Goal: Information Seeking & Learning: Check status

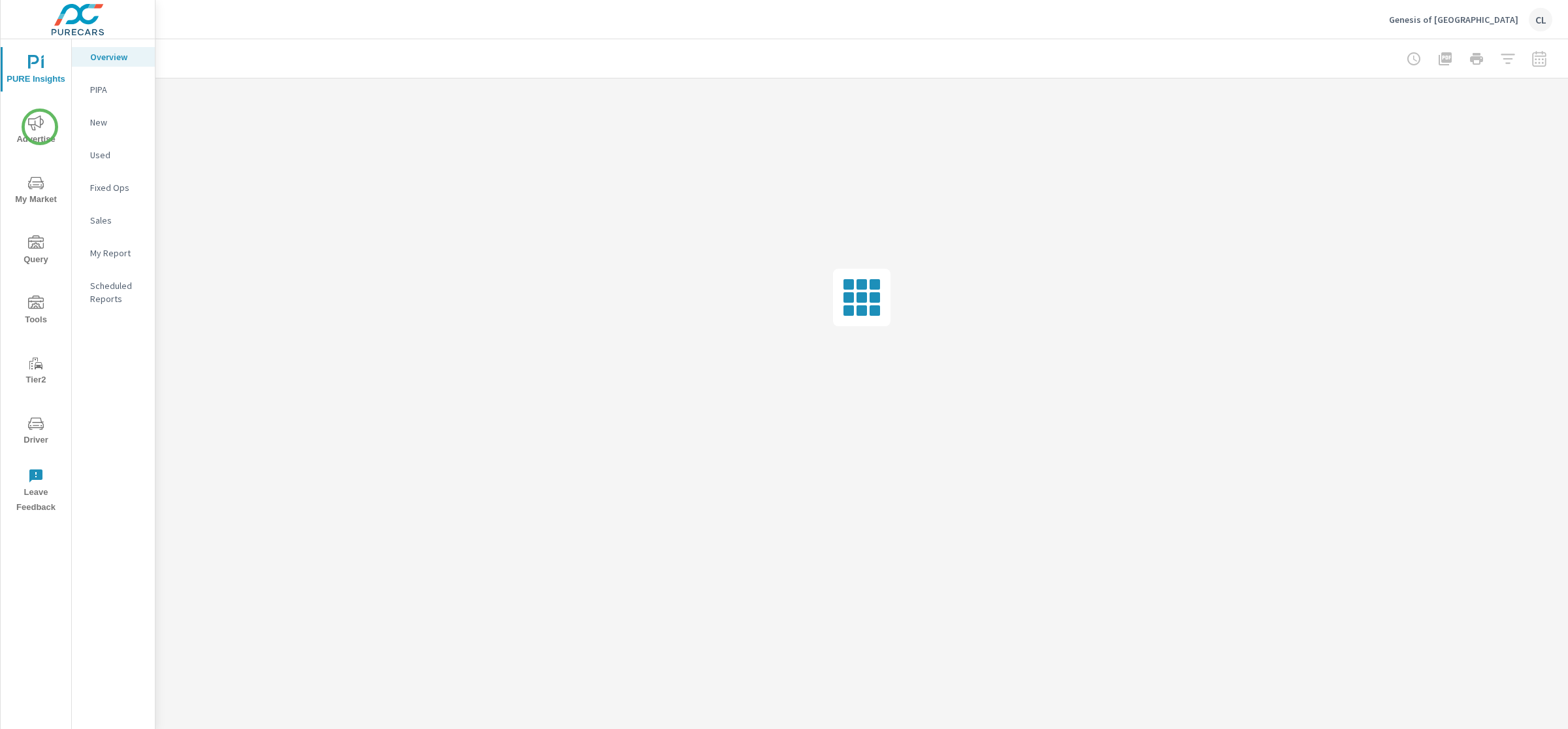
click at [40, 127] on icon "nav menu" at bounding box center [36, 122] width 16 height 15
click at [104, 87] on p "Search" at bounding box center [117, 90] width 54 height 13
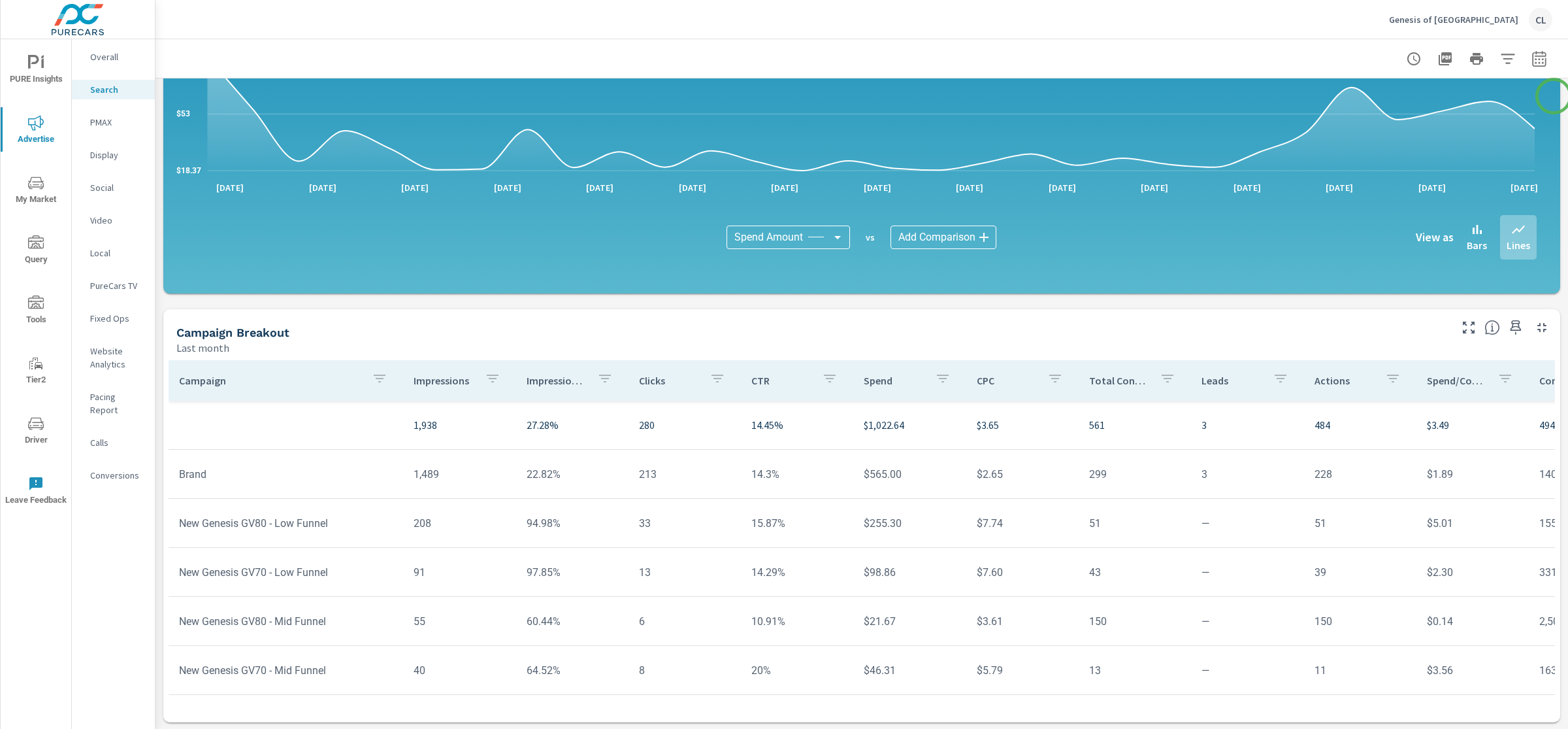
scroll to position [742, 0]
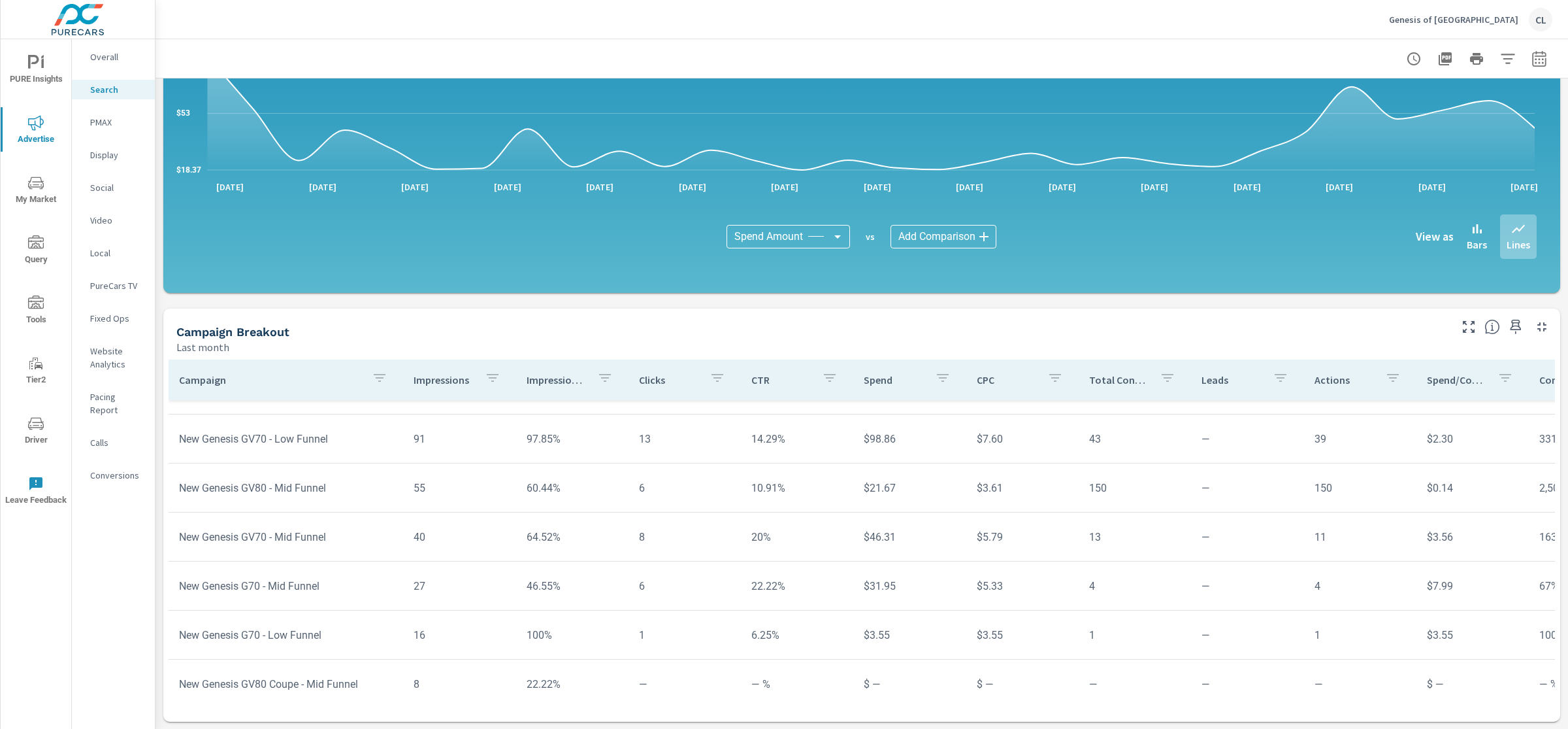
scroll to position [206, 0]
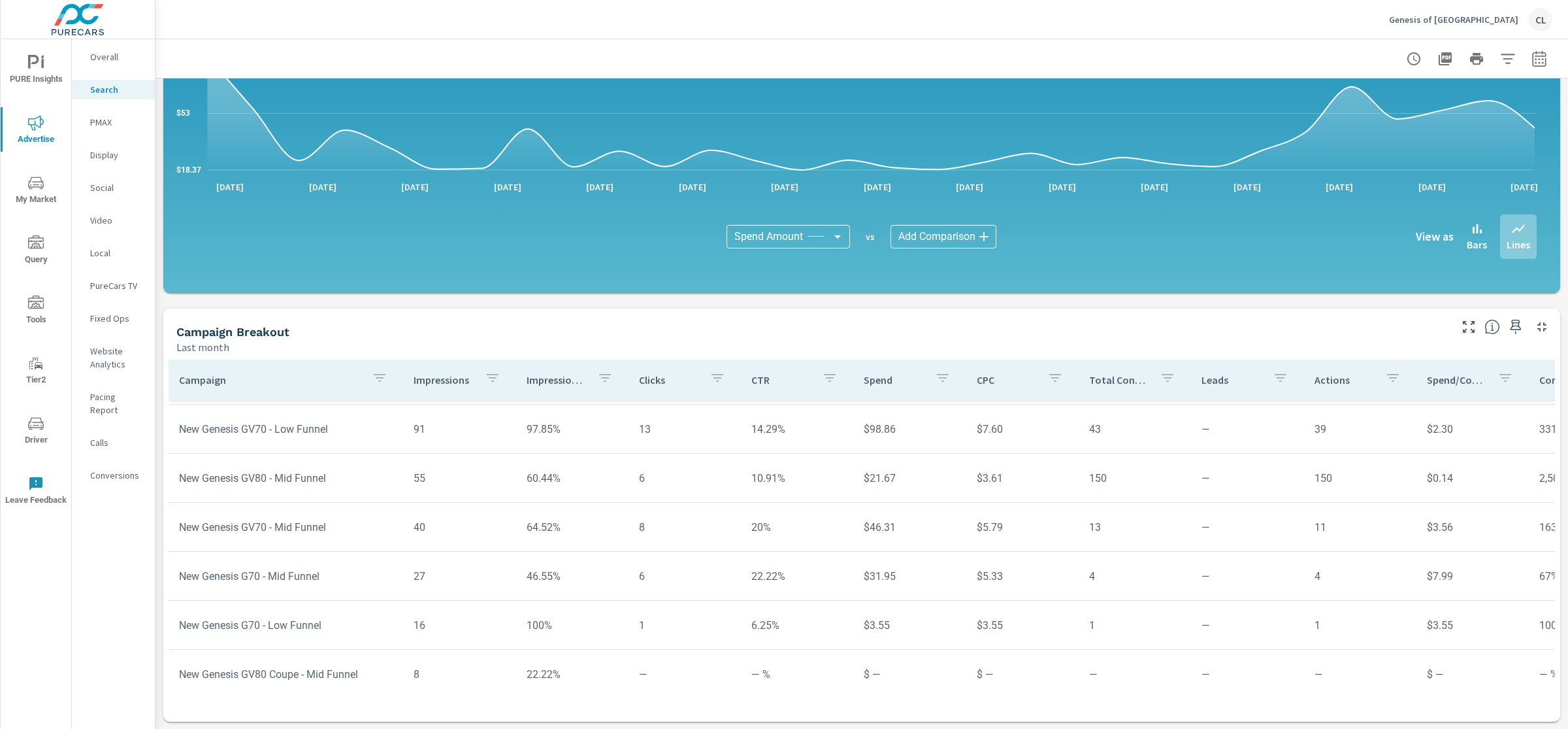
scroll to position [139, 0]
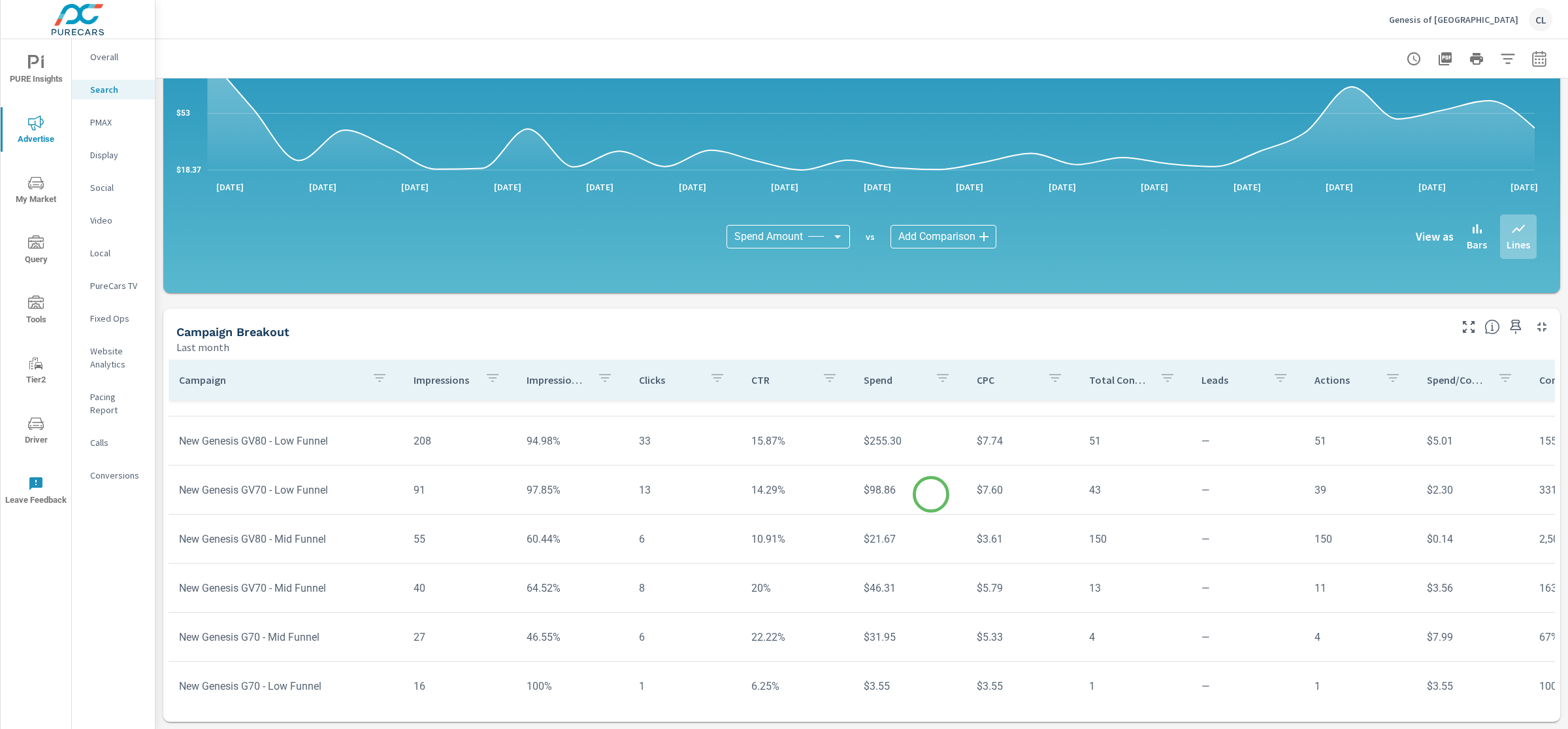
scroll to position [15, 0]
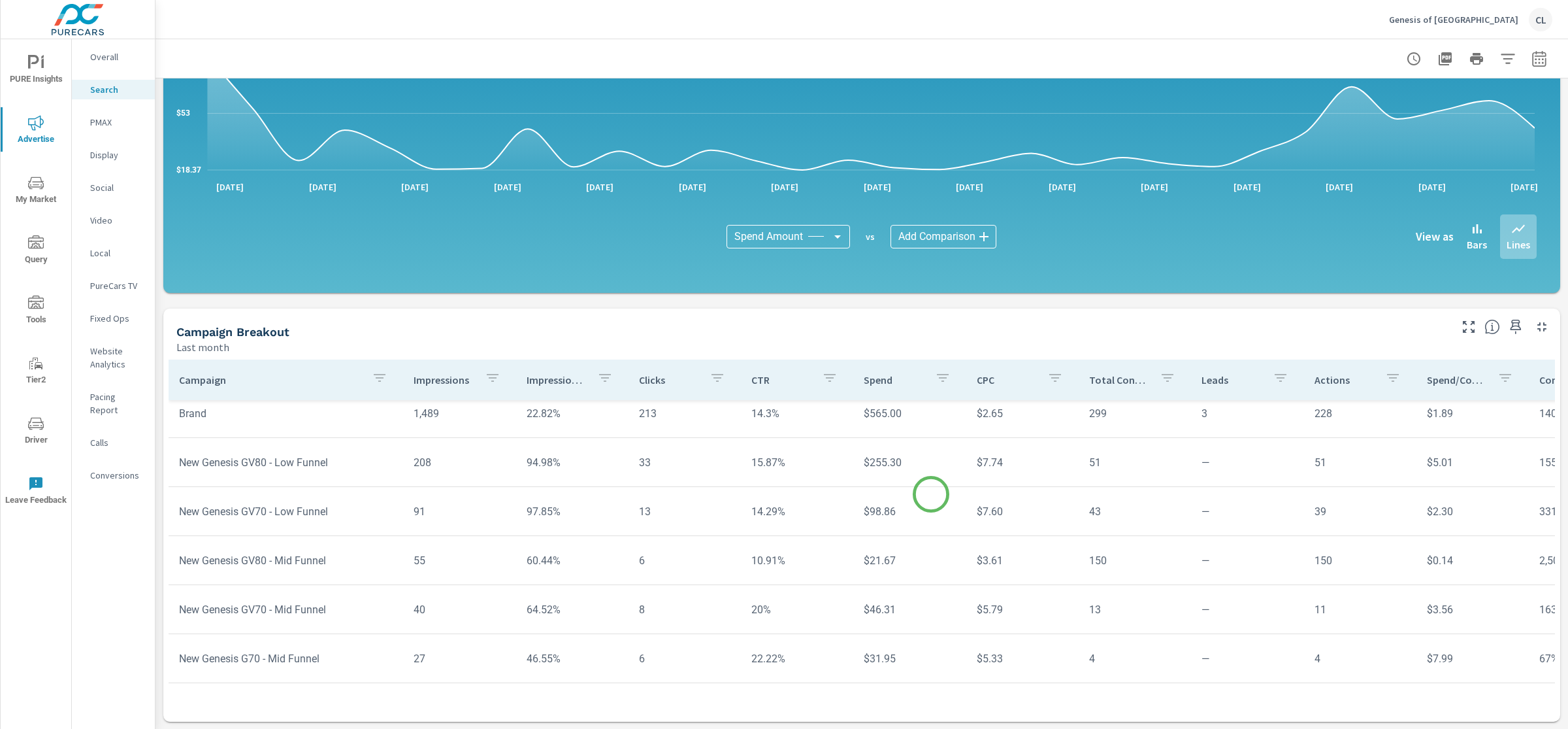
scroll to position [63, 0]
click at [1531, 62] on icon "button" at bounding box center [1539, 59] width 16 height 16
select select "Last month"
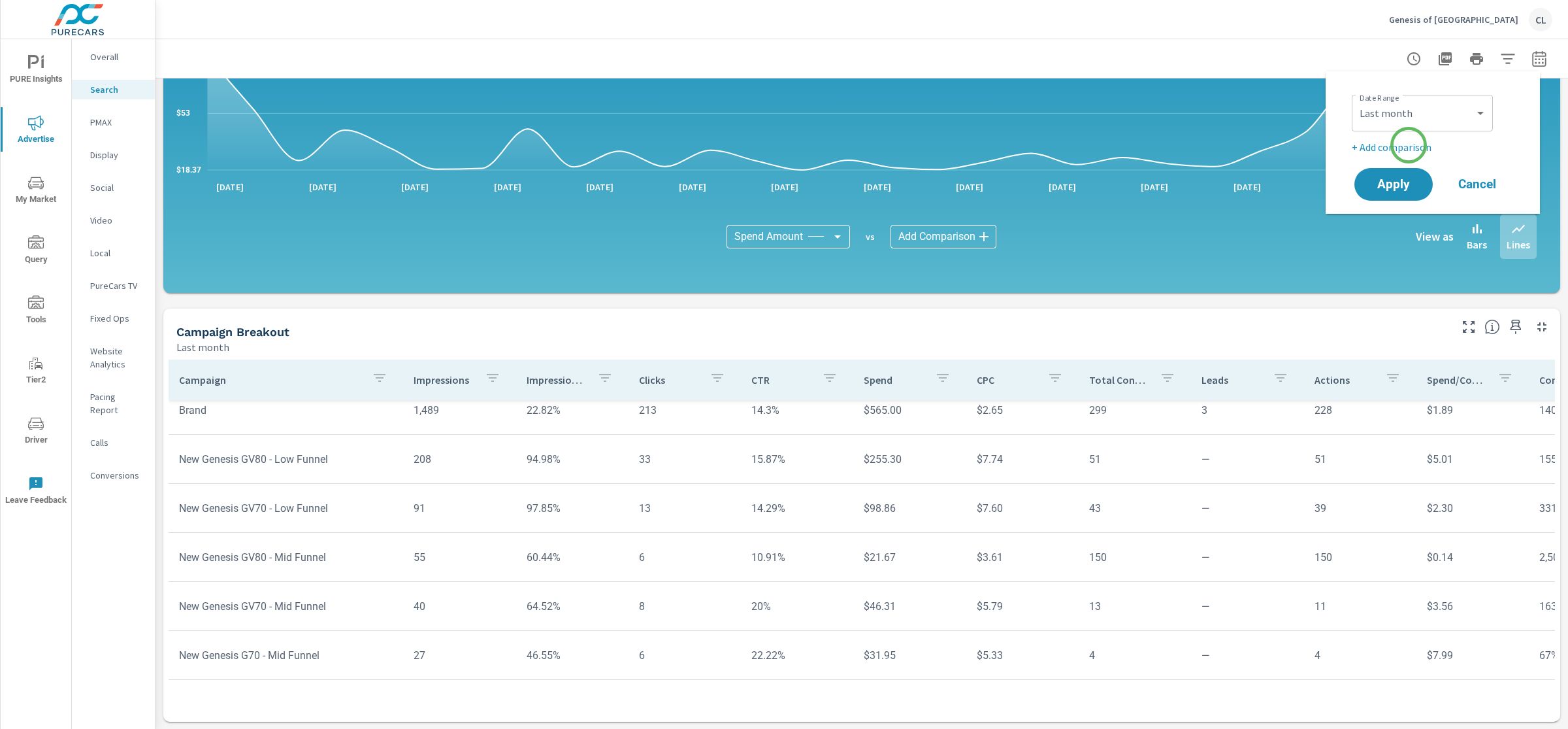
click at [1402, 145] on p "+ Add comparison" at bounding box center [1435, 147] width 167 height 16
select select "Previous period"
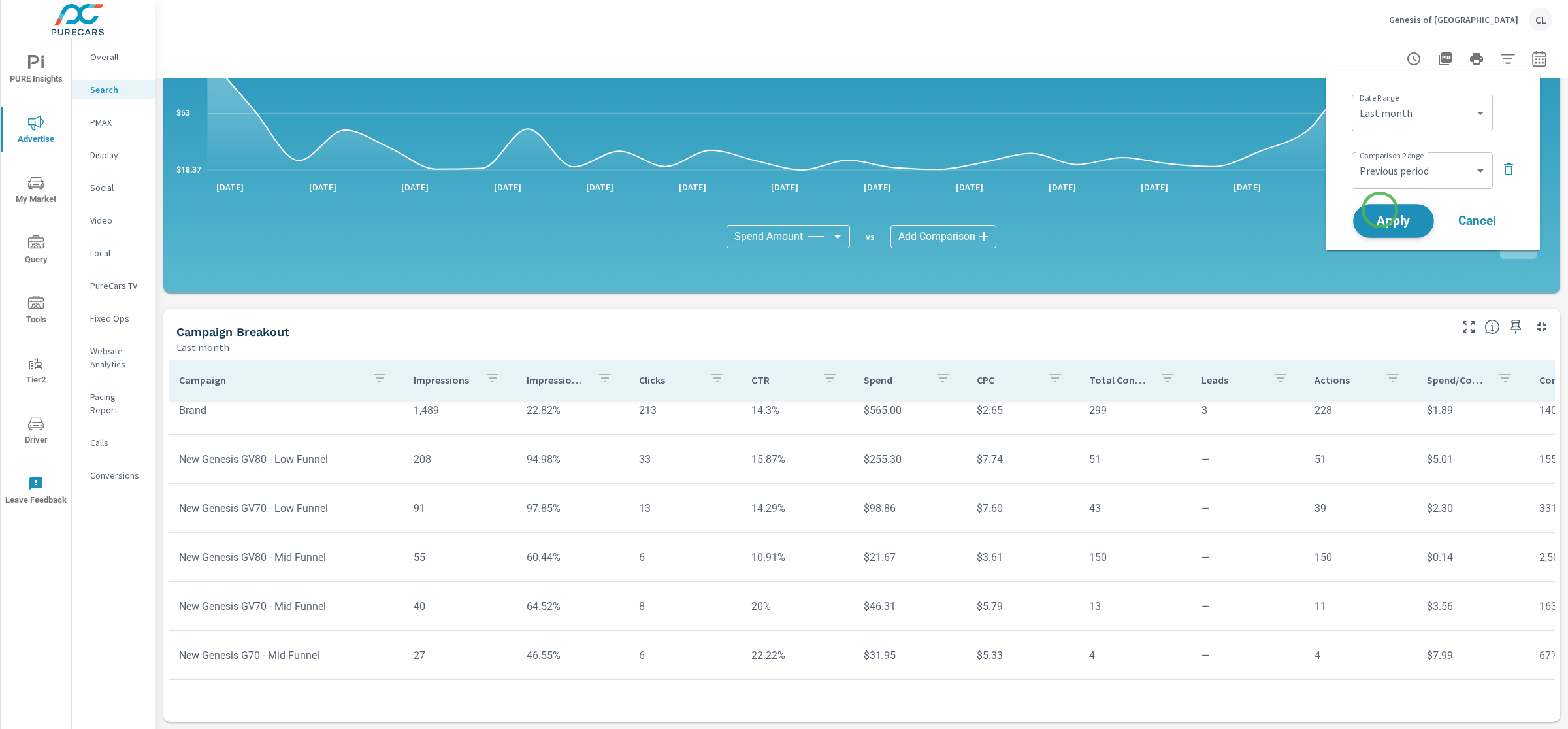
click at [1378, 220] on span "Apply" at bounding box center [1394, 221] width 54 height 13
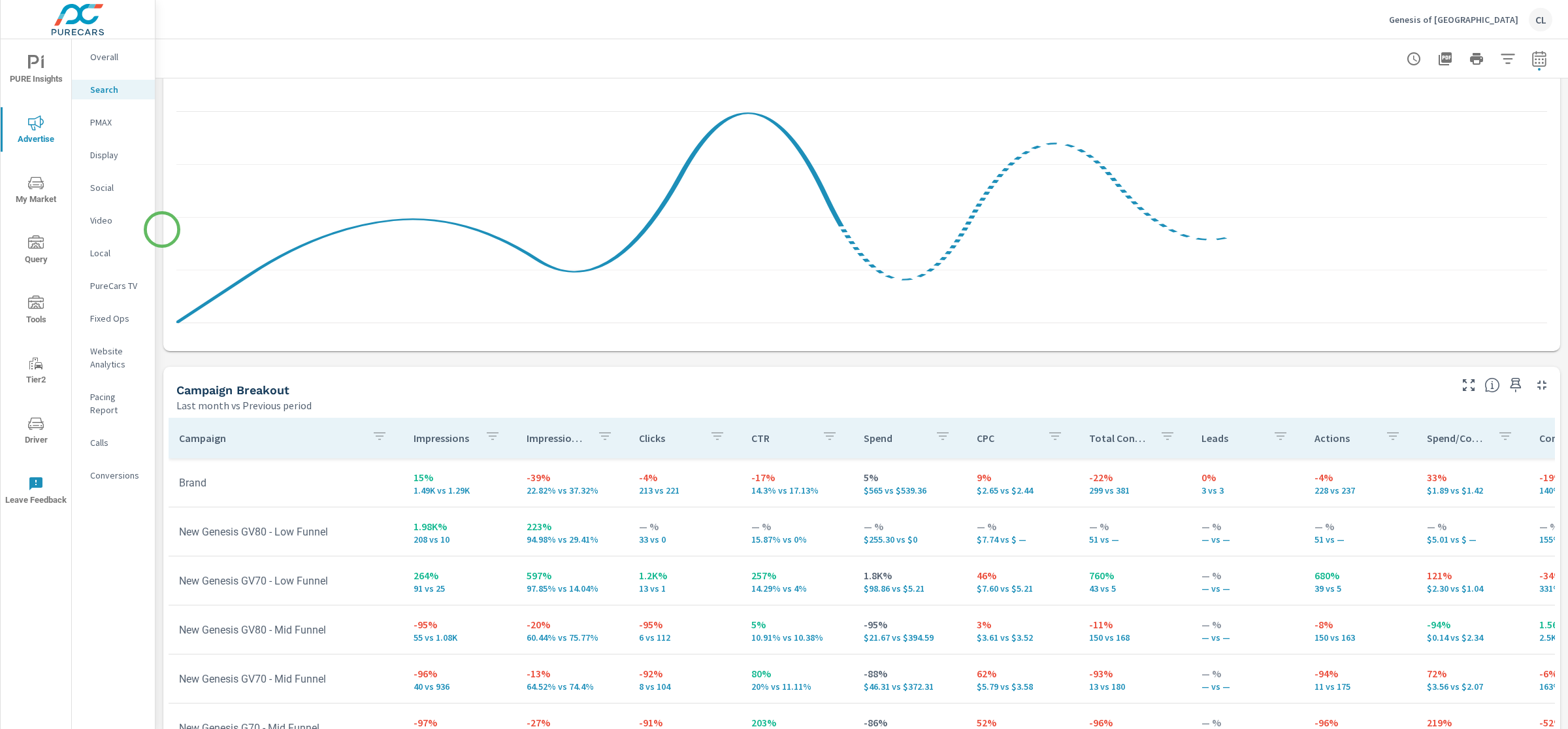
scroll to position [1168, 0]
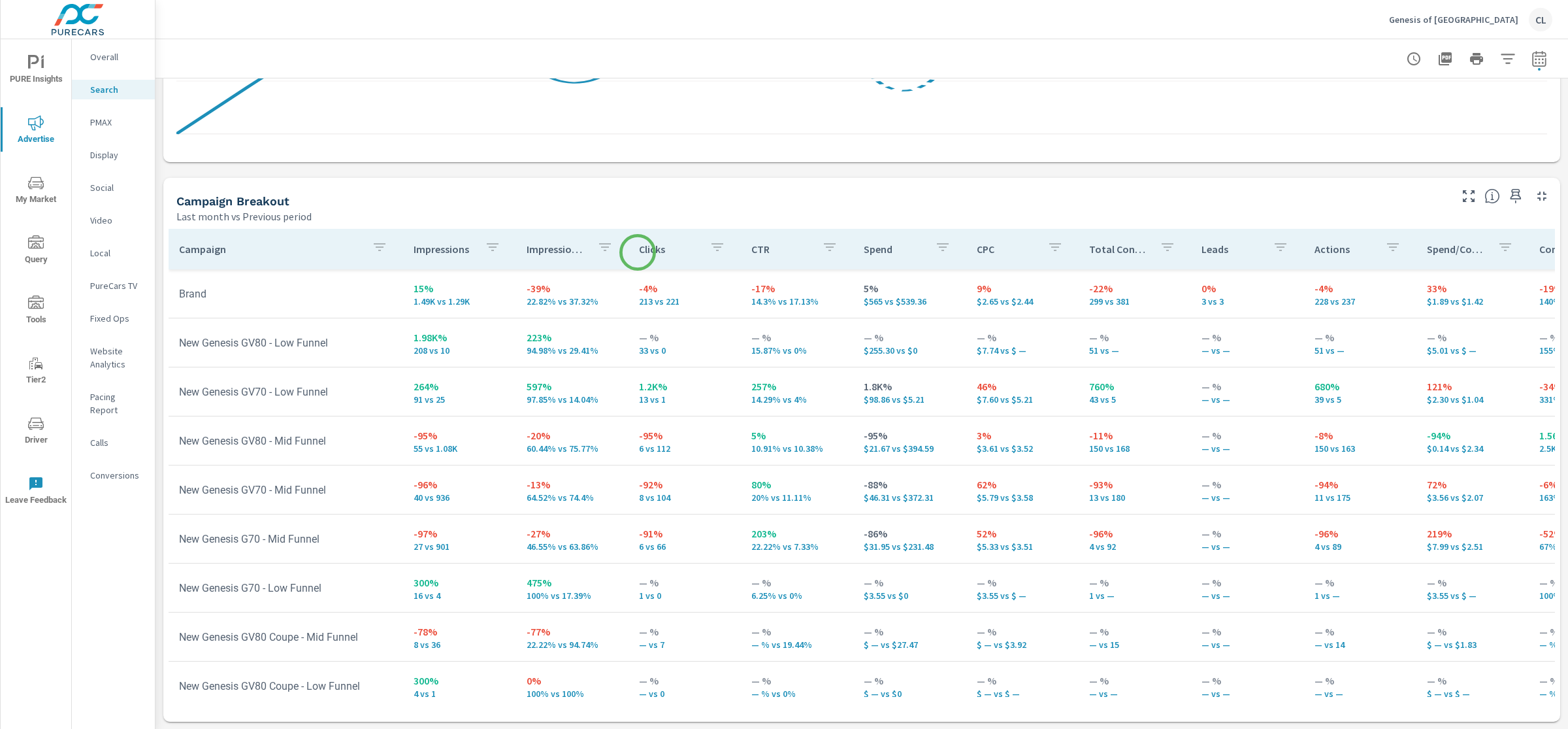
click at [662, 250] on p "Clicks" at bounding box center [669, 249] width 60 height 13
click at [662, 250] on p "Clicks" at bounding box center [661, 249] width 44 height 13
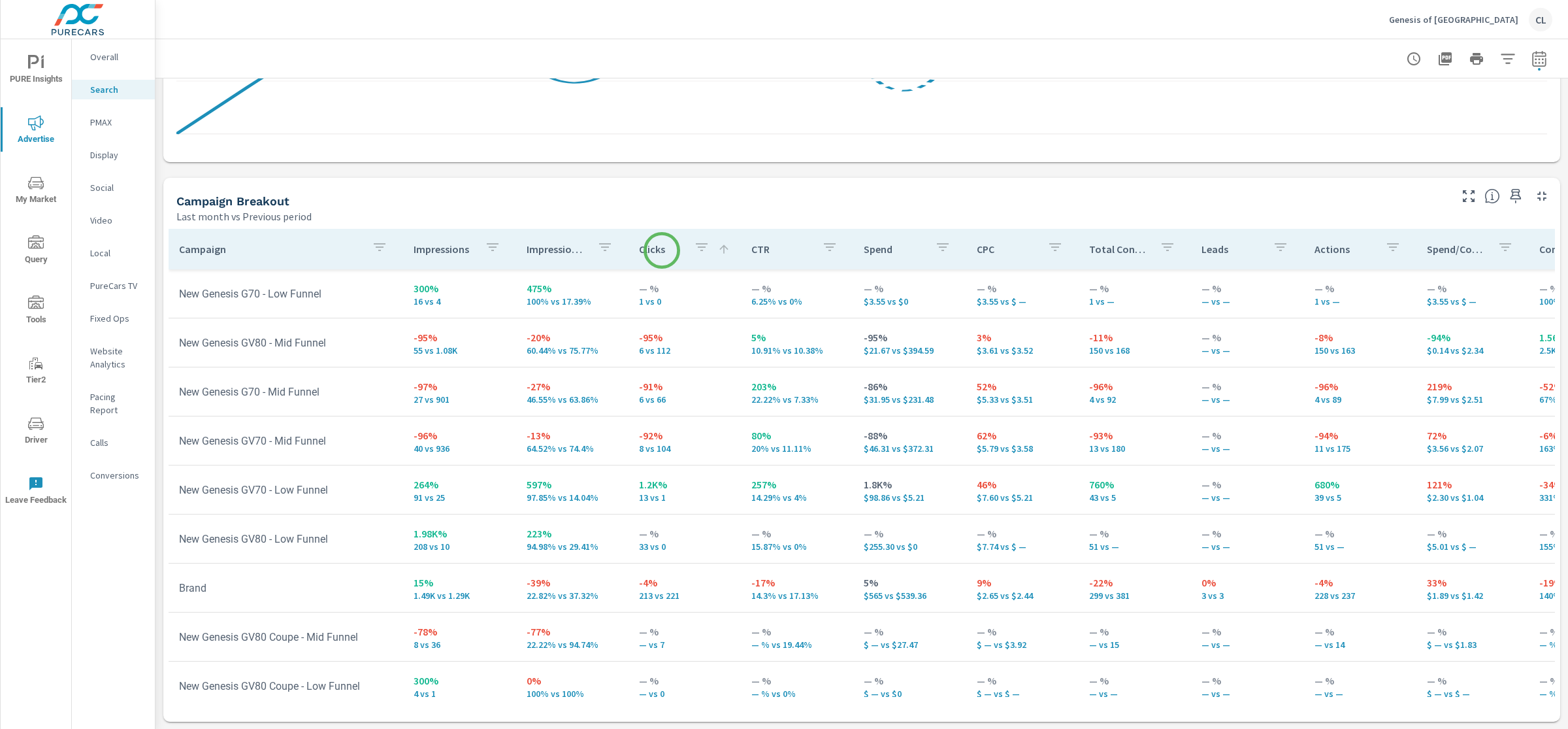
click at [662, 250] on p "Clicks" at bounding box center [661, 249] width 44 height 13
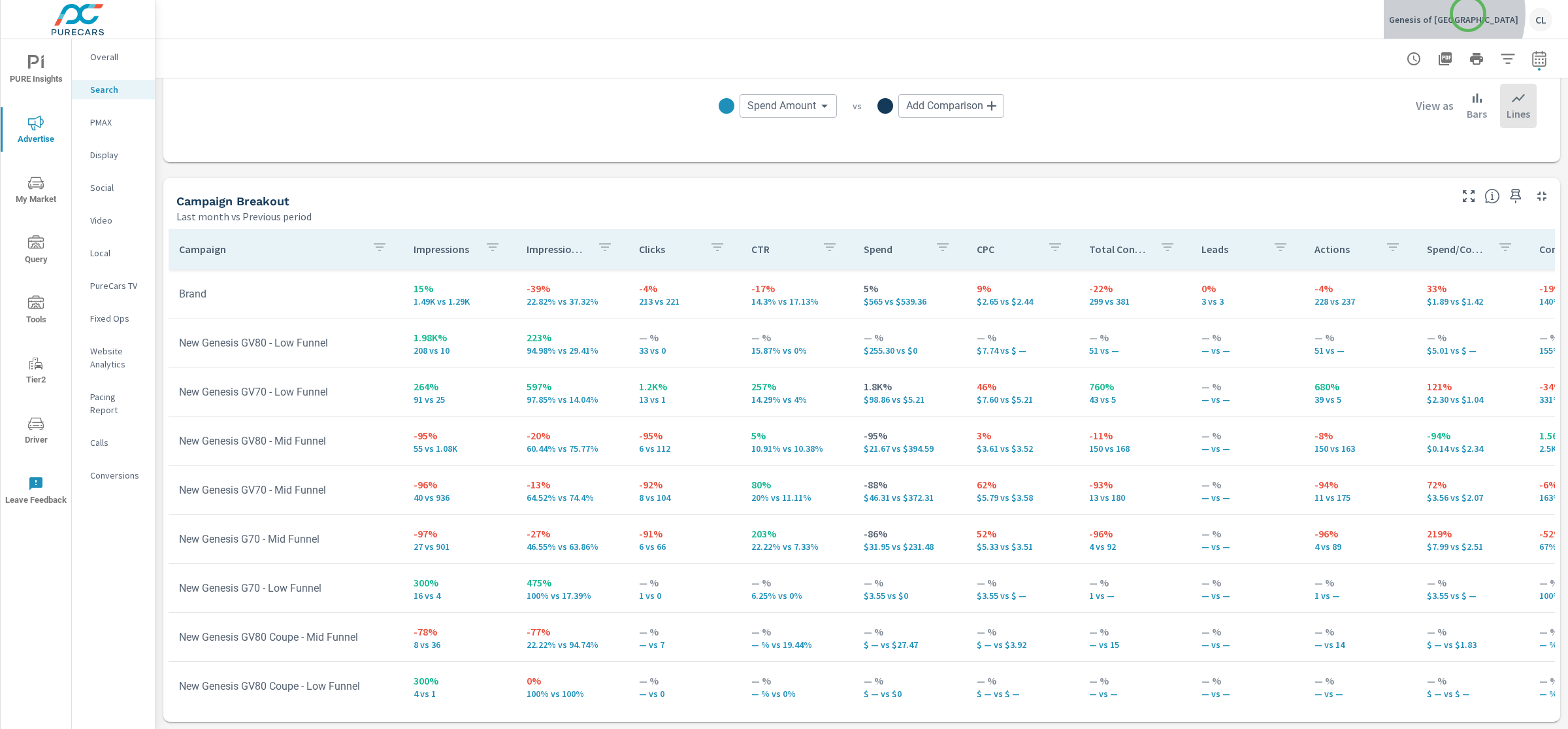
click at [1468, 13] on p "Genesis of [GEOGRAPHIC_DATA]" at bounding box center [1454, 19] width 130 height 12
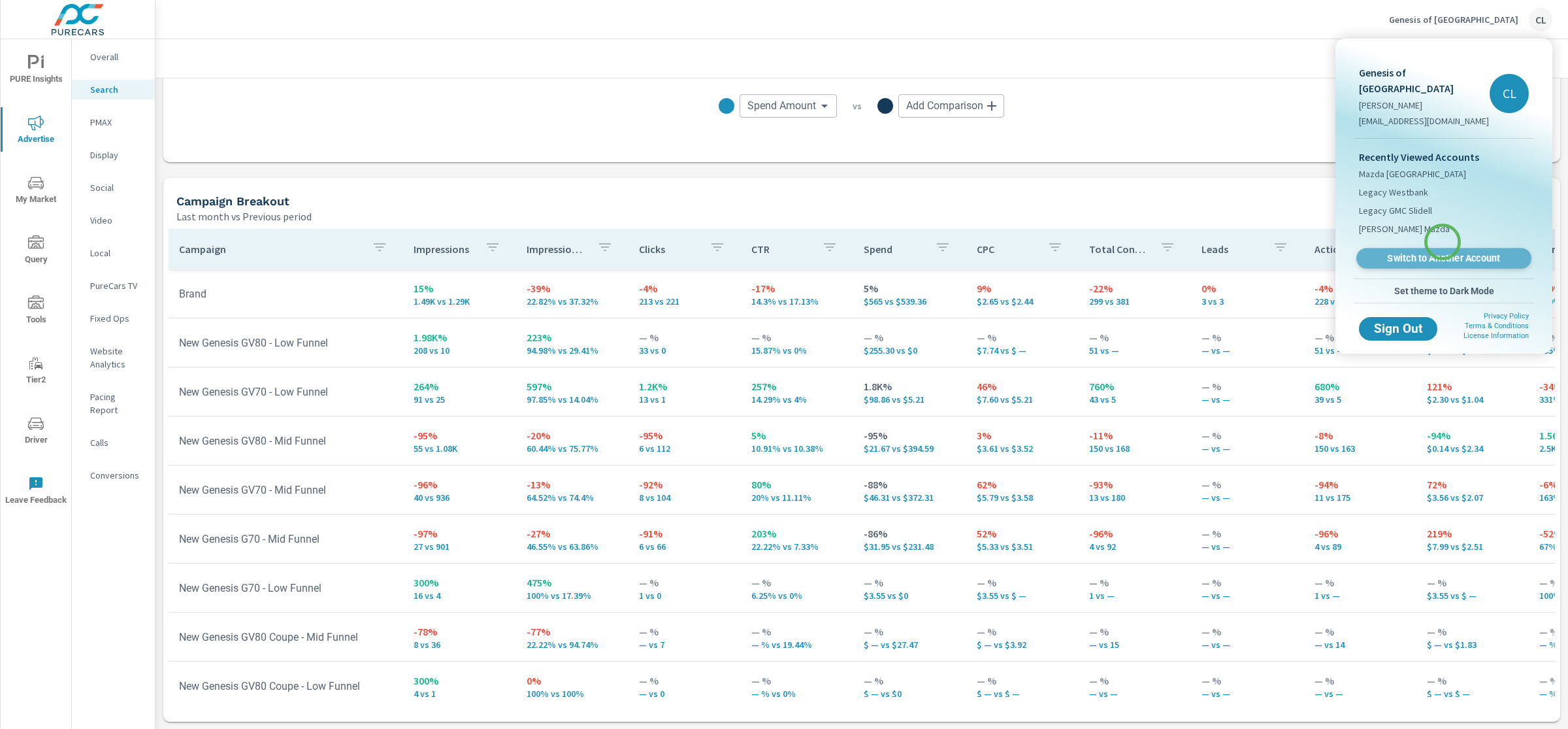
click at [1443, 252] on span "Switch to Another Account" at bounding box center [1443, 259] width 160 height 13
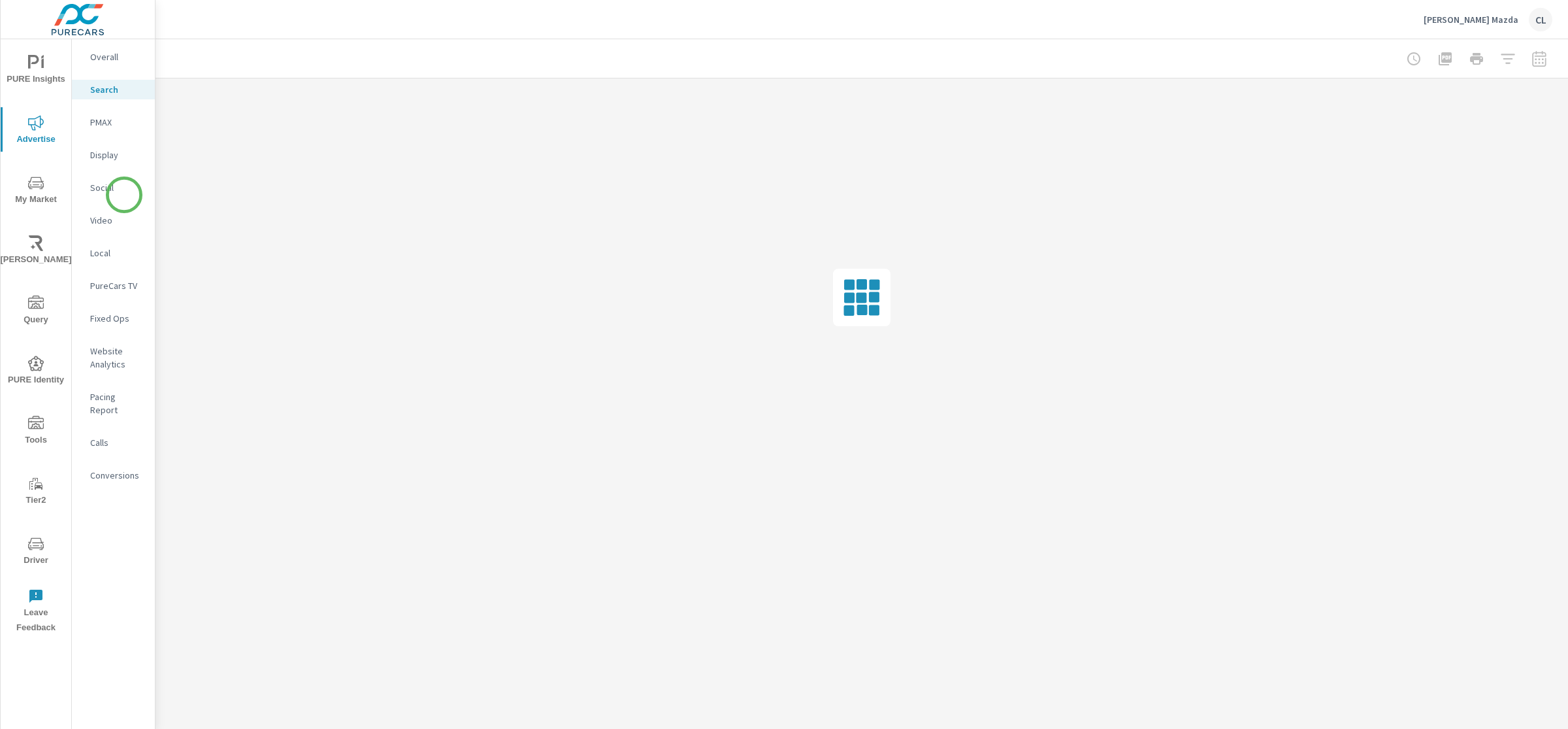
click at [106, 186] on p "Social" at bounding box center [117, 188] width 54 height 13
